Goal: Task Accomplishment & Management: Manage account settings

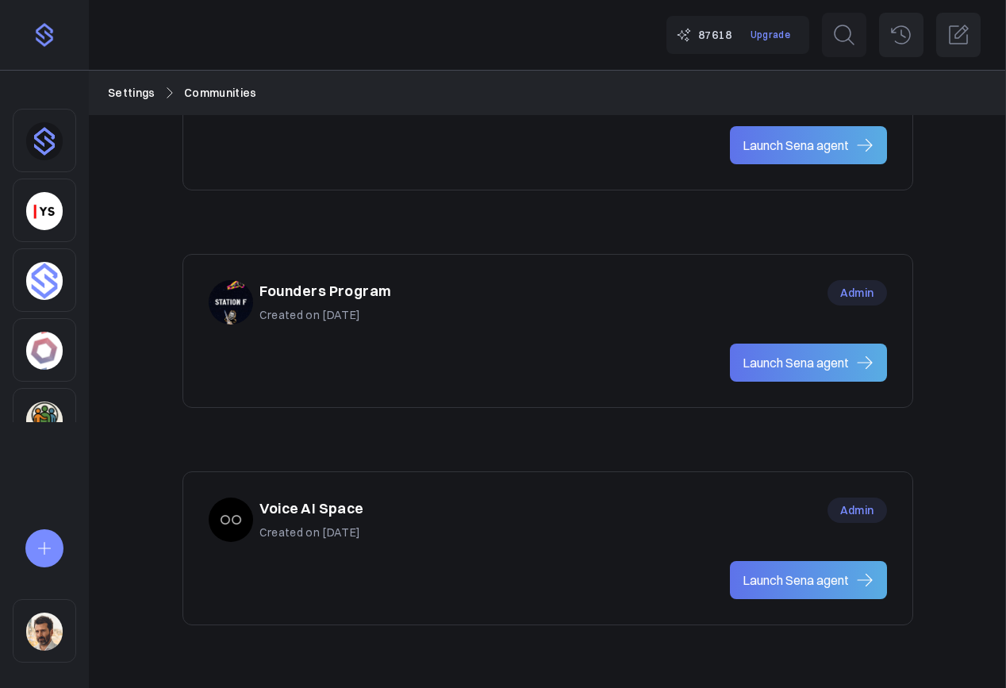
scroll to position [1241, 0]
click at [364, 528] on p "Created on Sep 10, 2025" at bounding box center [312, 532] width 105 height 17
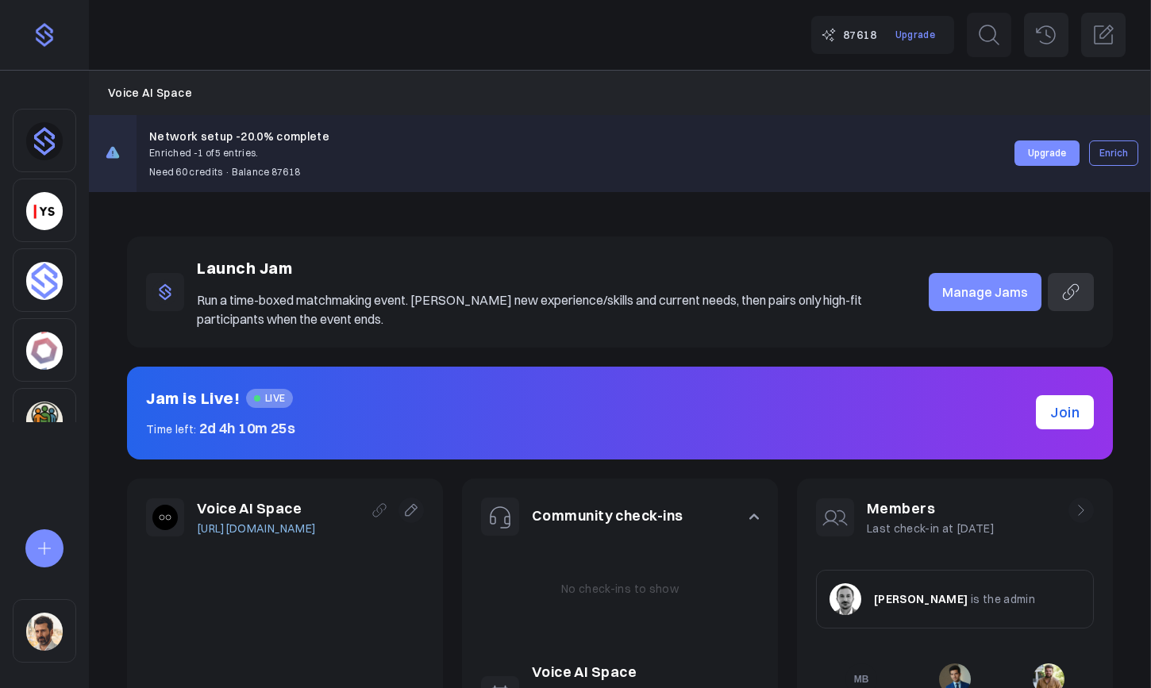
click at [54, 158] on div "Sidebar" at bounding box center [44, 140] width 63 height 63
click at [986, 293] on link "Manage Jams" at bounding box center [985, 292] width 113 height 38
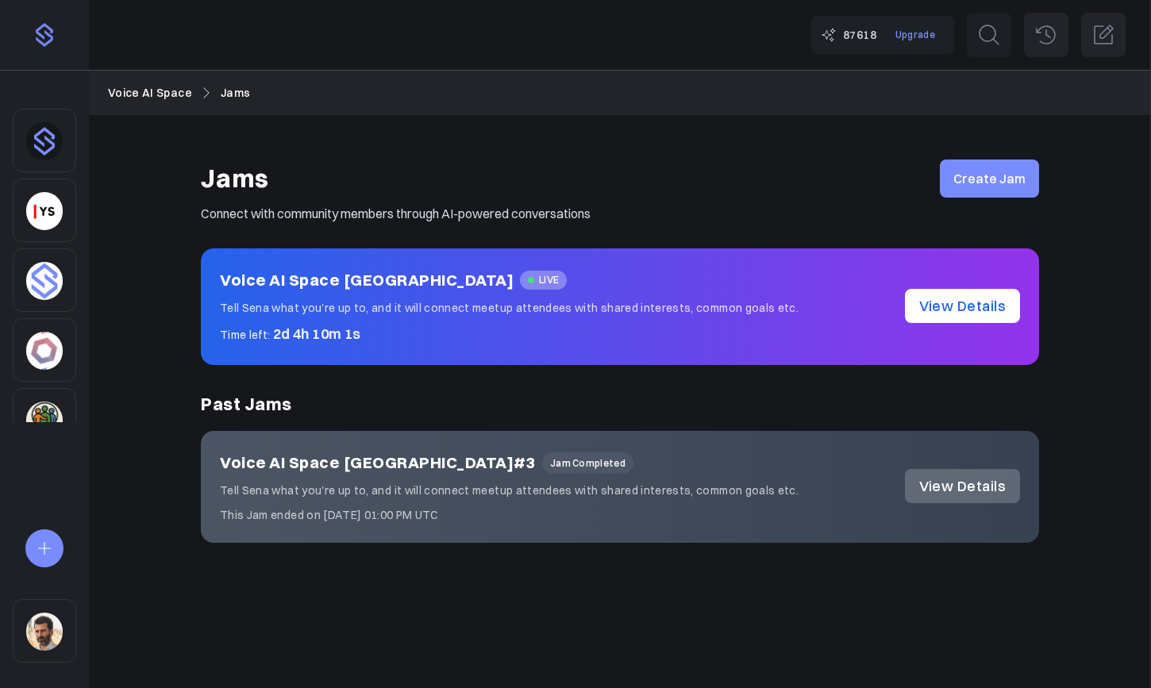
click at [965, 308] on link "View Details" at bounding box center [962, 306] width 115 height 34
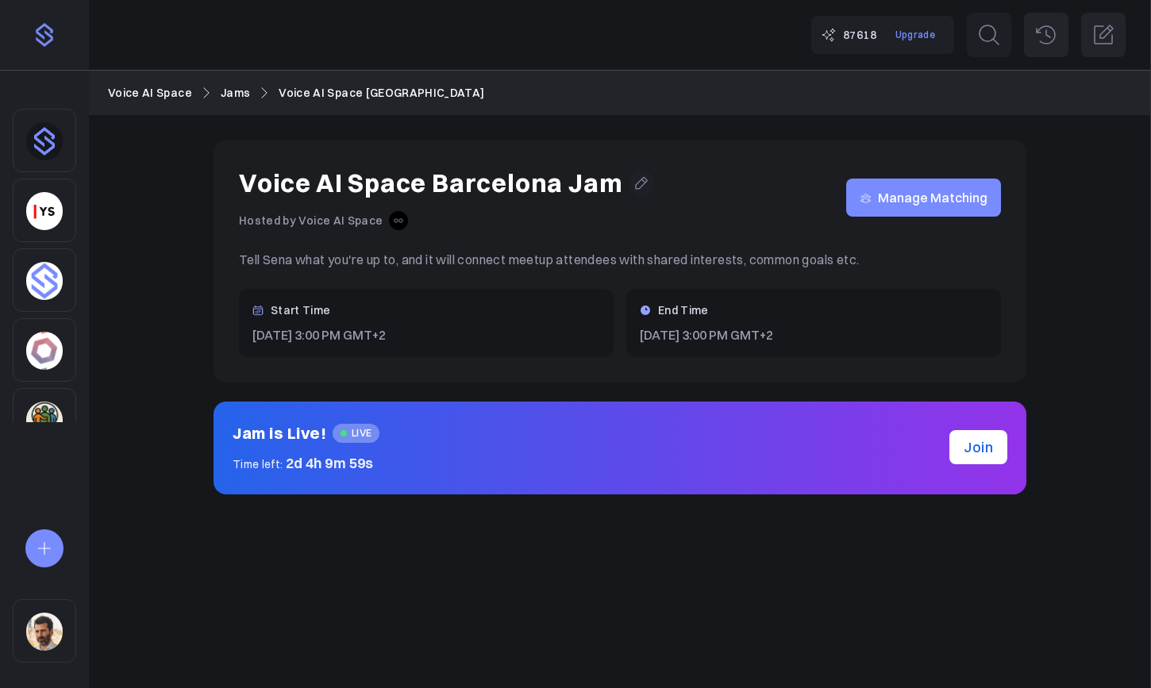
click at [636, 183] on icon at bounding box center [642, 183] width 12 height 12
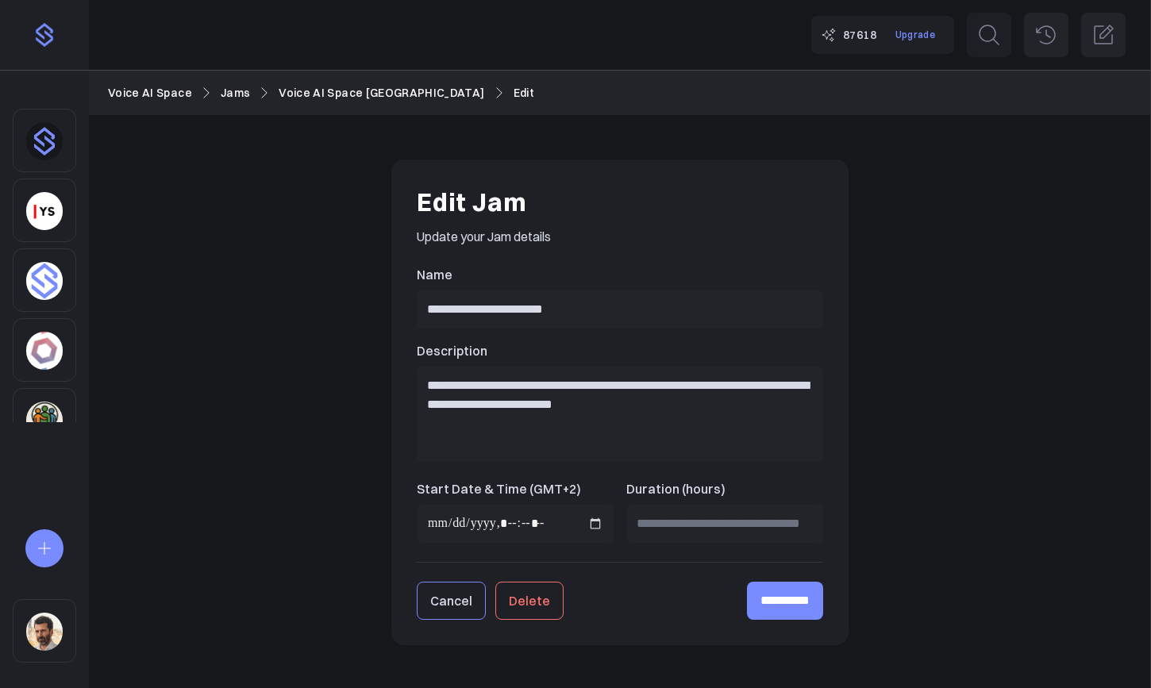
click at [491, 524] on input "Start Date & Time (GMT+2)" at bounding box center [515, 524] width 197 height 38
click at [593, 525] on input "Start Date & Time (GMT+2)" at bounding box center [515, 524] width 197 height 38
click at [602, 521] on input "Start Date & Time (GMT+2)" at bounding box center [515, 524] width 197 height 38
type input "**********"
click at [717, 321] on input "**********" at bounding box center [620, 309] width 406 height 38
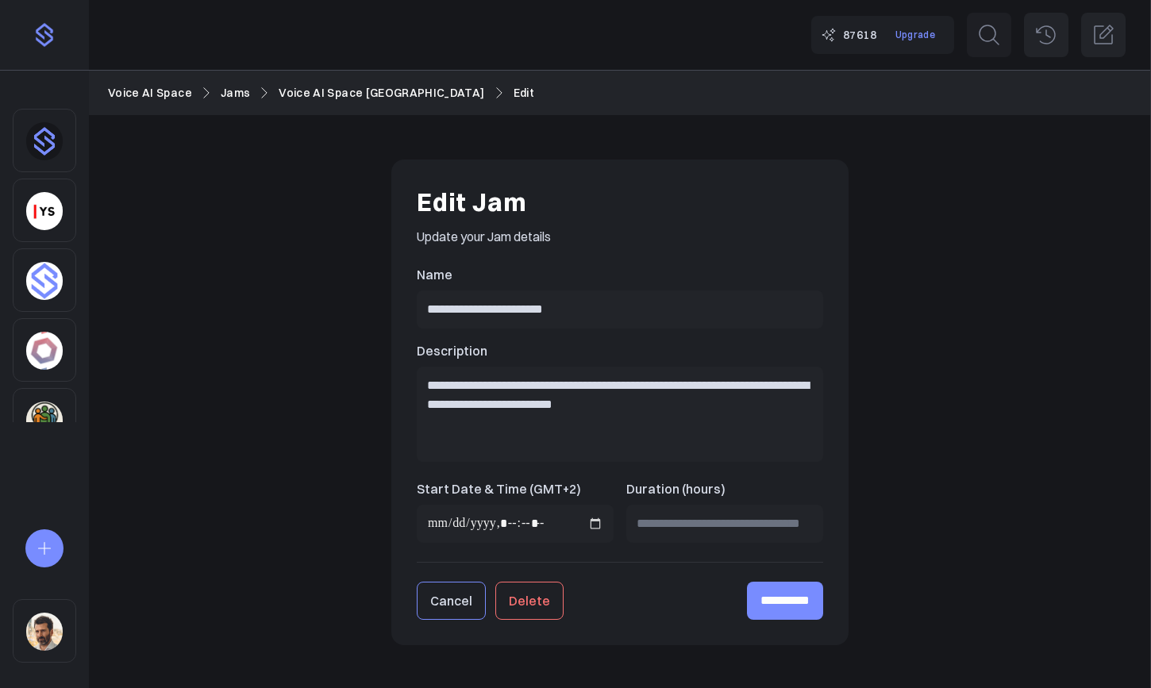
click at [765, 606] on input "**********" at bounding box center [785, 601] width 76 height 38
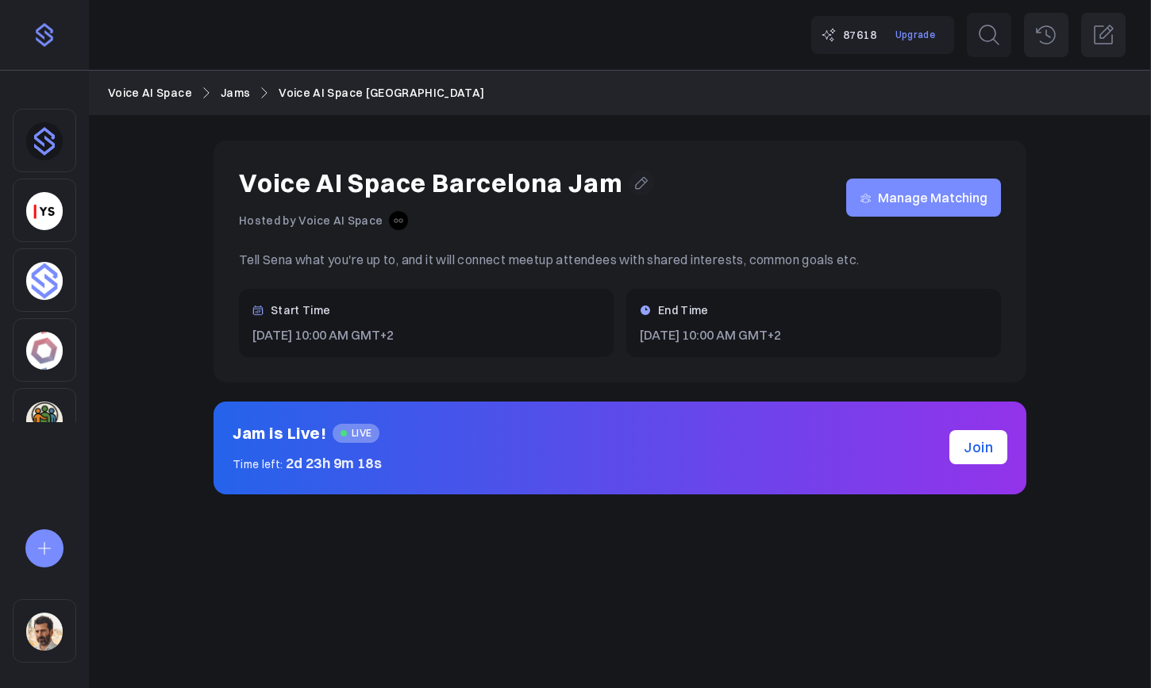
click at [960, 441] on link "Join" at bounding box center [978, 447] width 58 height 34
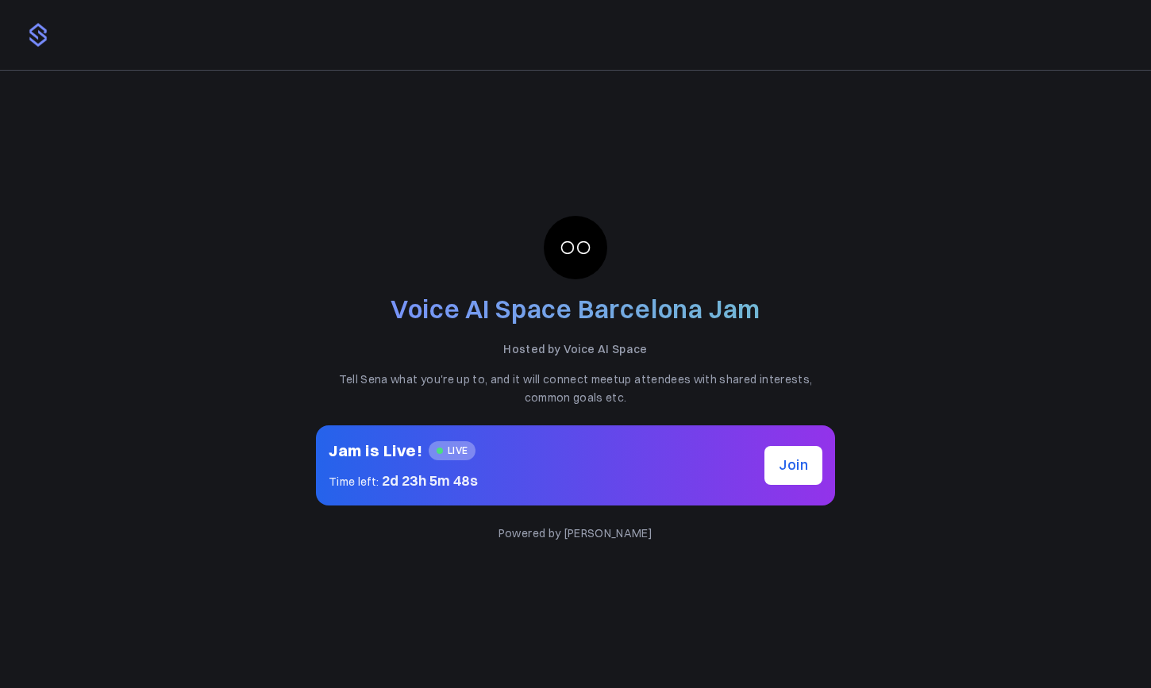
click at [37, 36] on img at bounding box center [37, 34] width 25 height 25
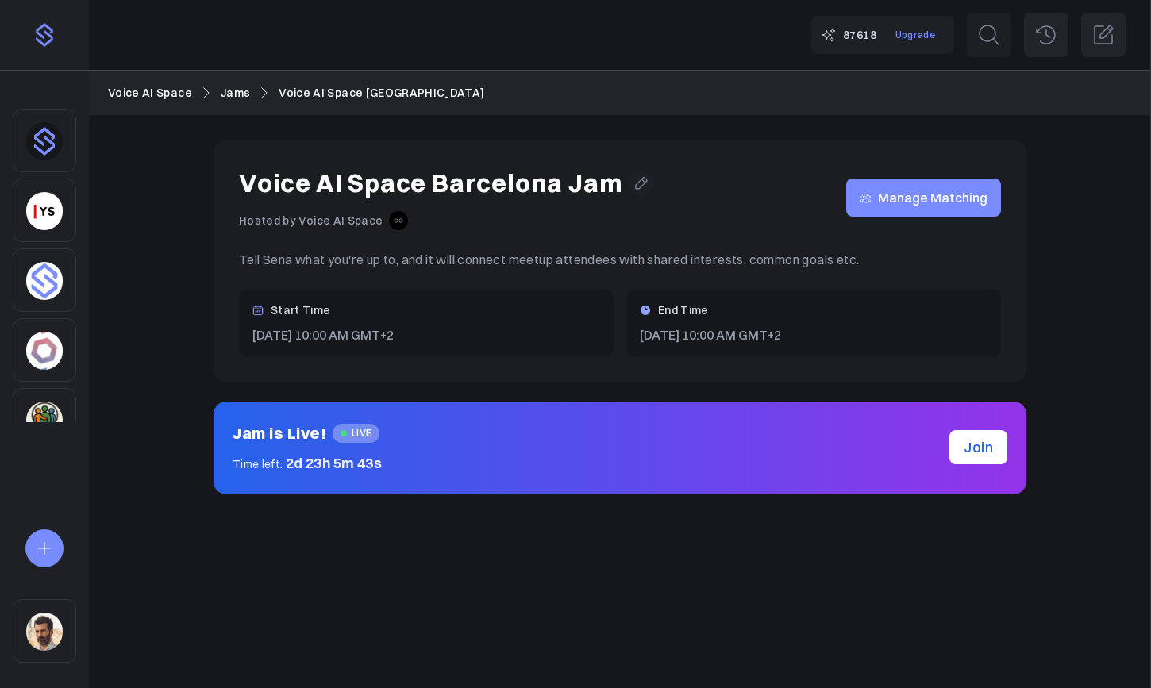
click at [237, 90] on link "Jams" at bounding box center [235, 92] width 29 height 17
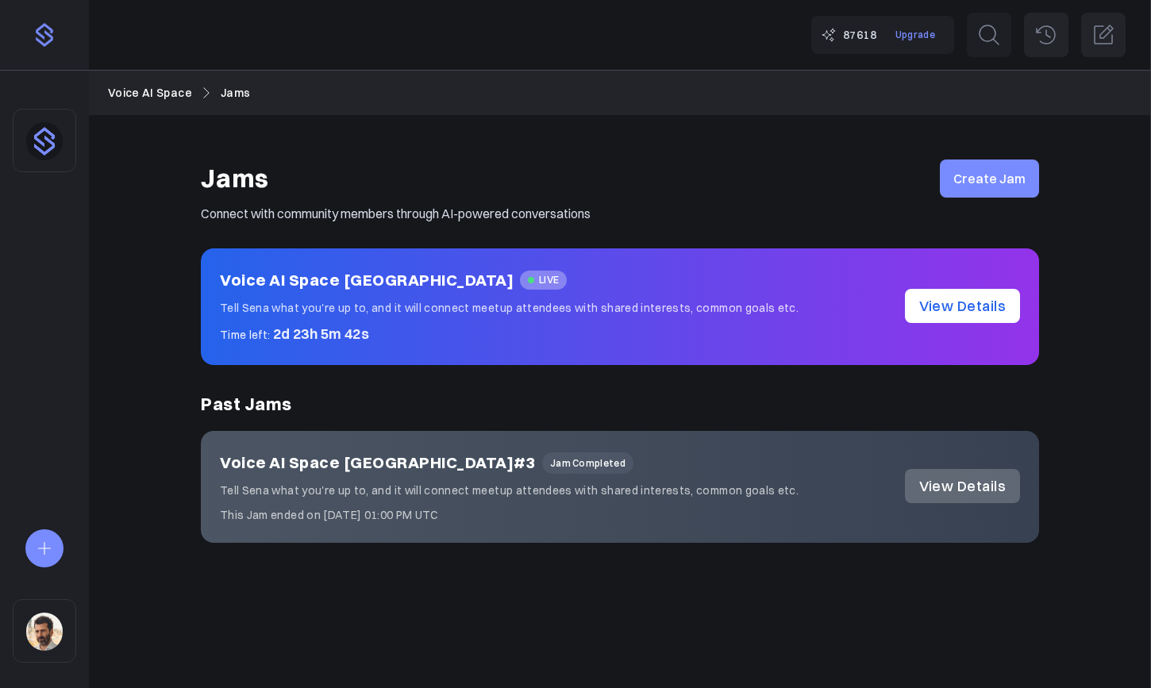
click at [159, 95] on link "Voice AI Space" at bounding box center [150, 92] width 84 height 17
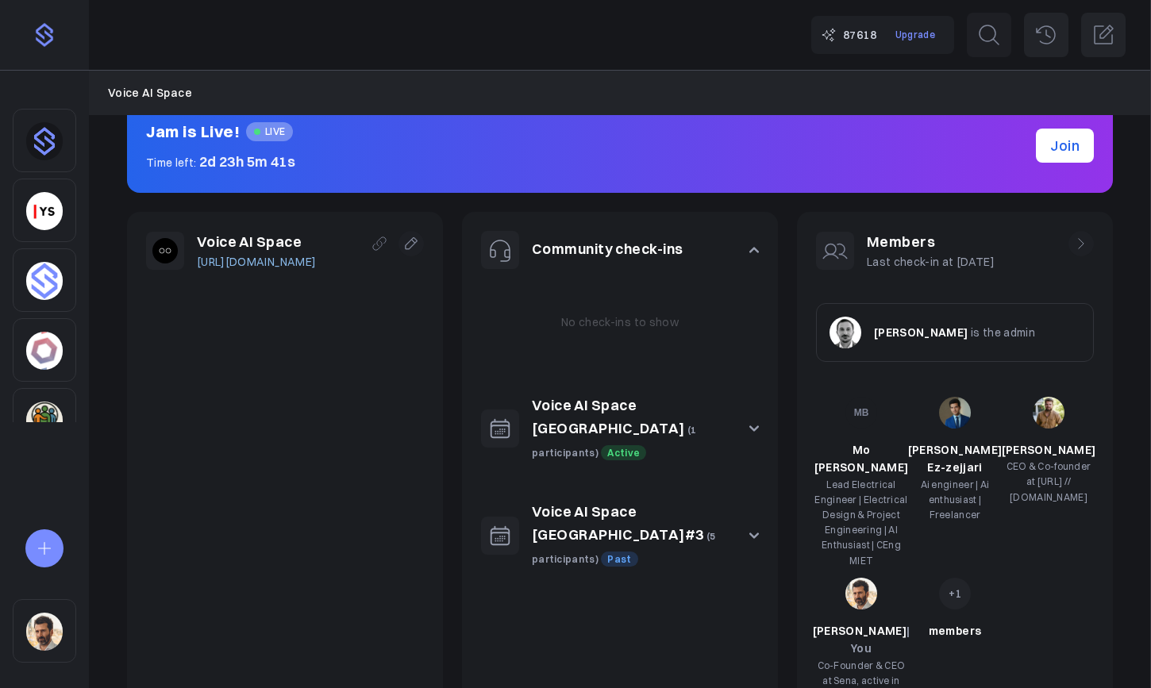
scroll to position [440, 0]
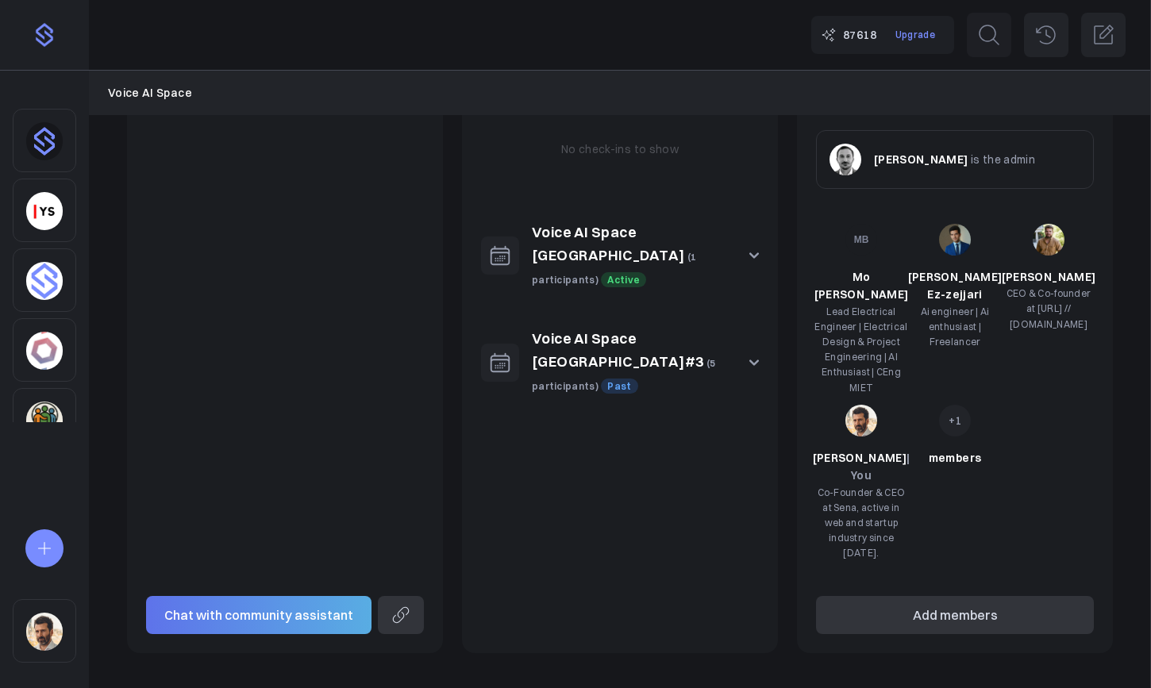
click at [761, 242] on button "Voice AI Space [GEOGRAPHIC_DATA] (1 participants) Active" at bounding box center [620, 255] width 316 height 106
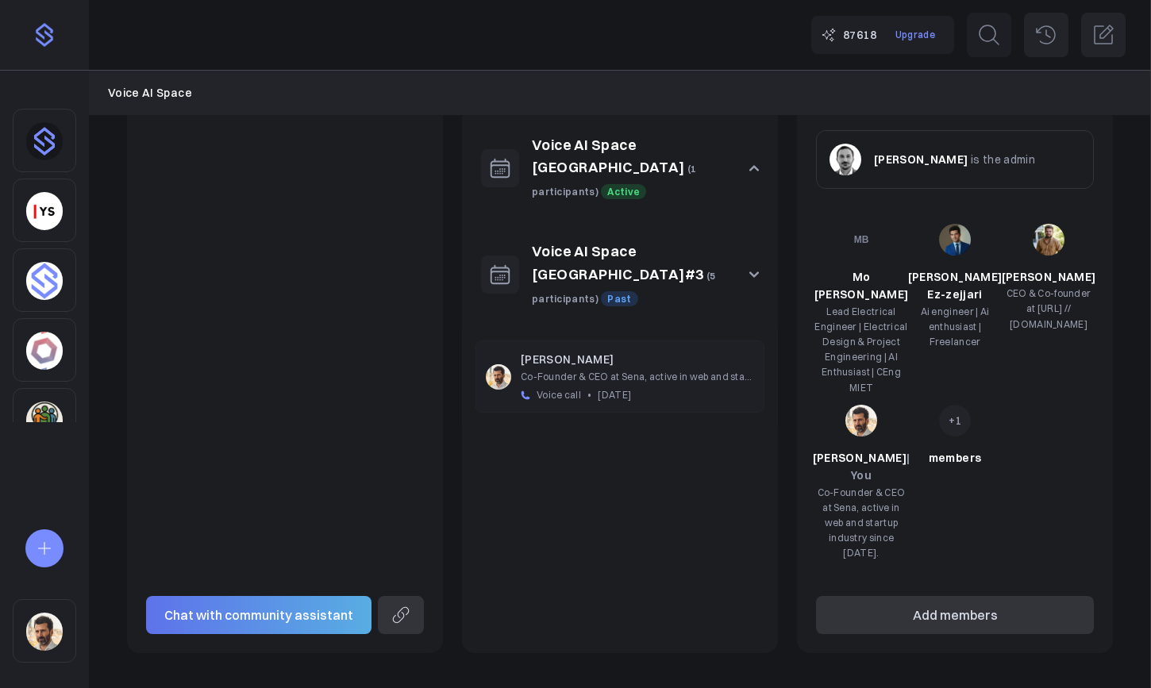
click at [683, 145] on link "Voice AI Space [GEOGRAPHIC_DATA]" at bounding box center [608, 156] width 153 height 41
